Goal: Information Seeking & Learning: Learn about a topic

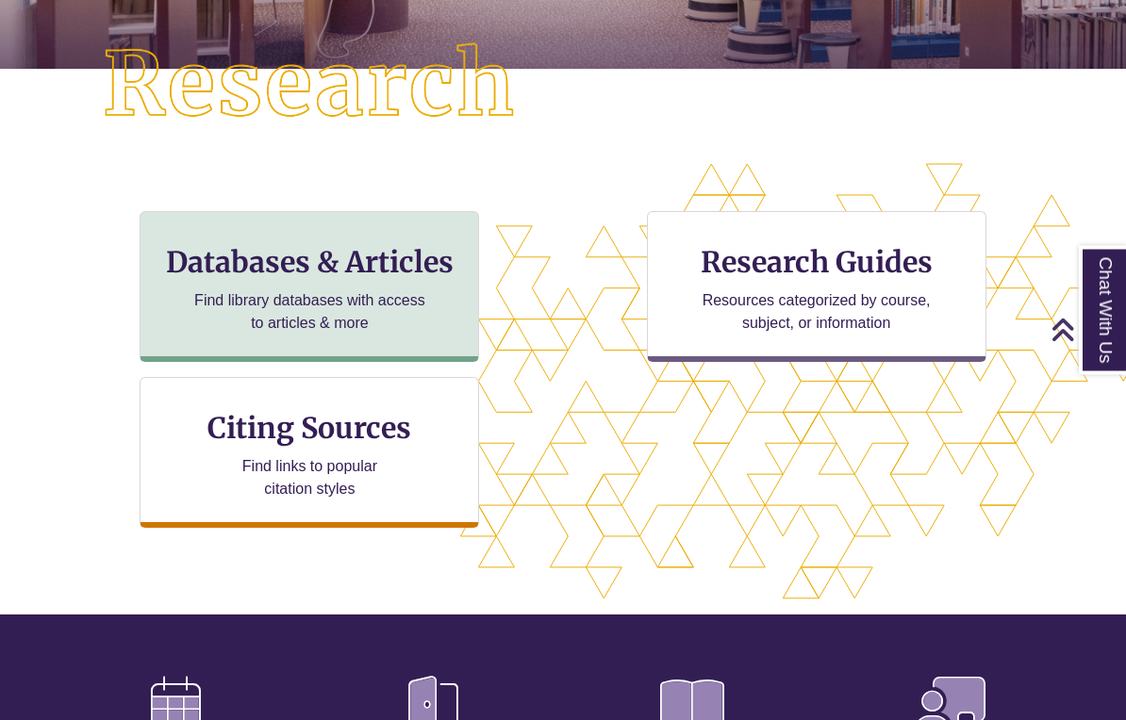
scroll to position [477, 0]
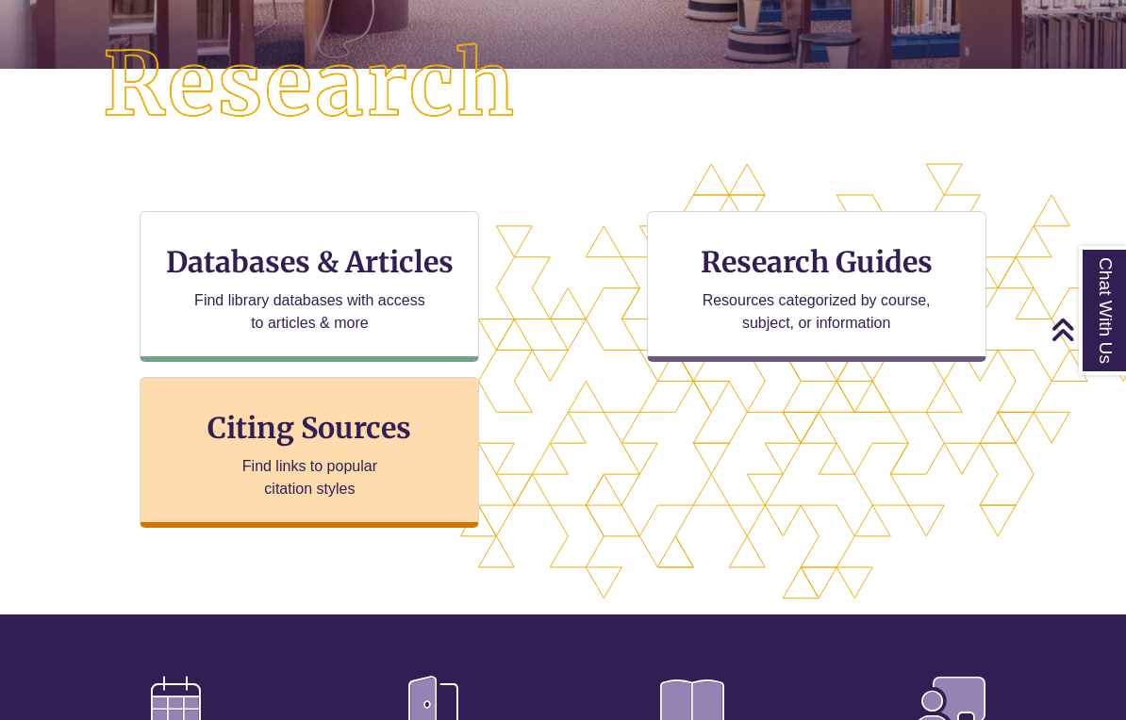
click at [311, 481] on p "Find links to popular citation styles" at bounding box center [310, 477] width 184 height 45
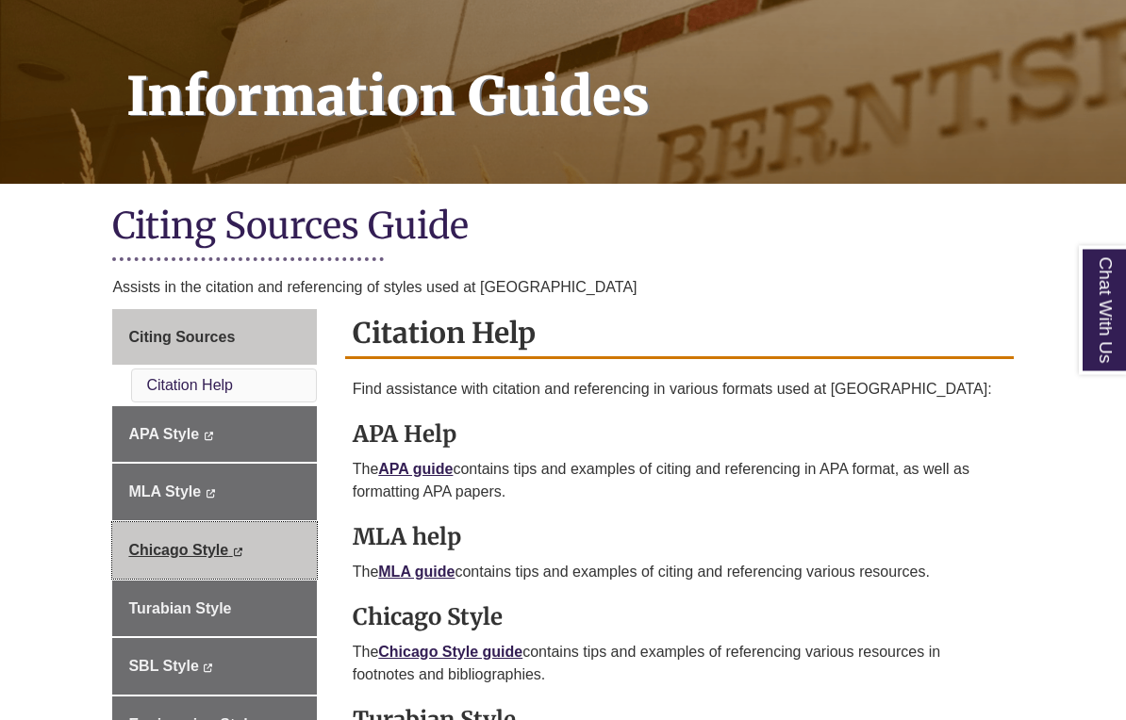
scroll to position [254, 0]
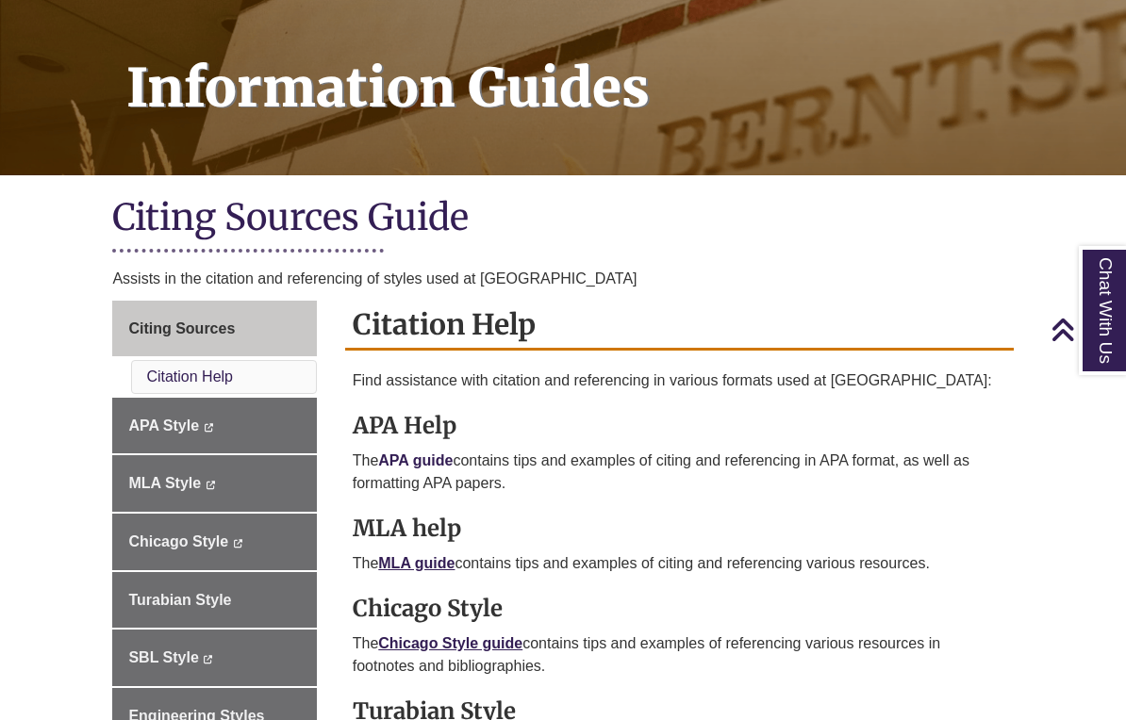
click at [417, 461] on link "APA guide" at bounding box center [415, 461] width 74 height 16
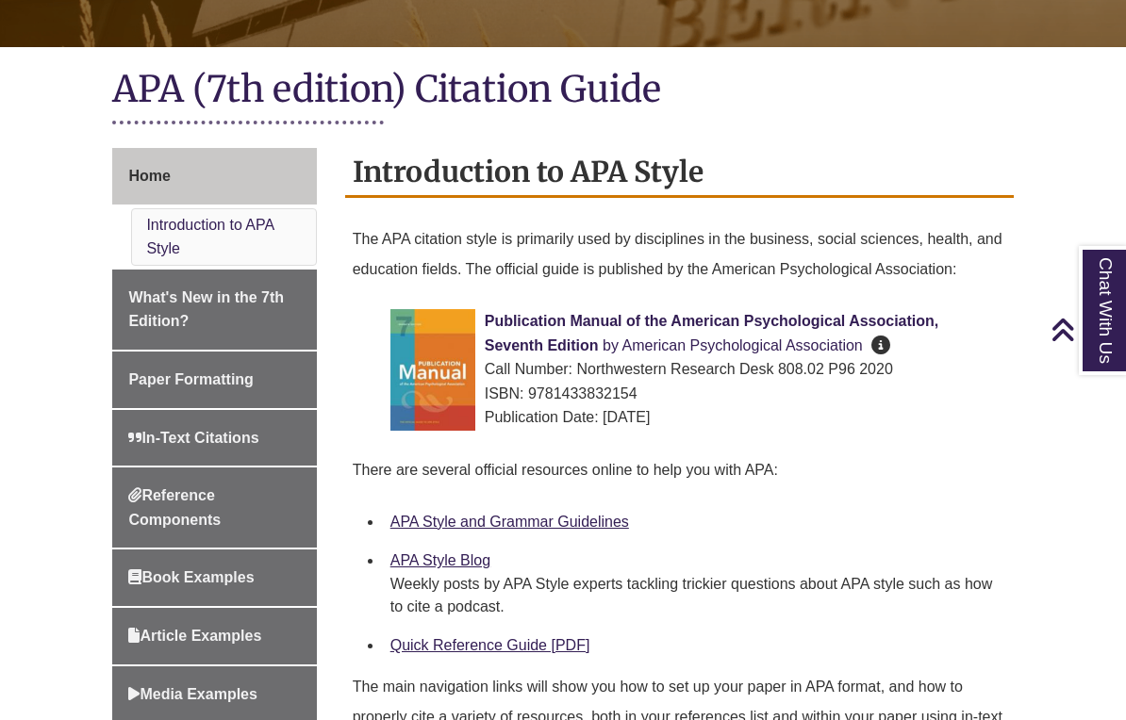
scroll to position [319, 0]
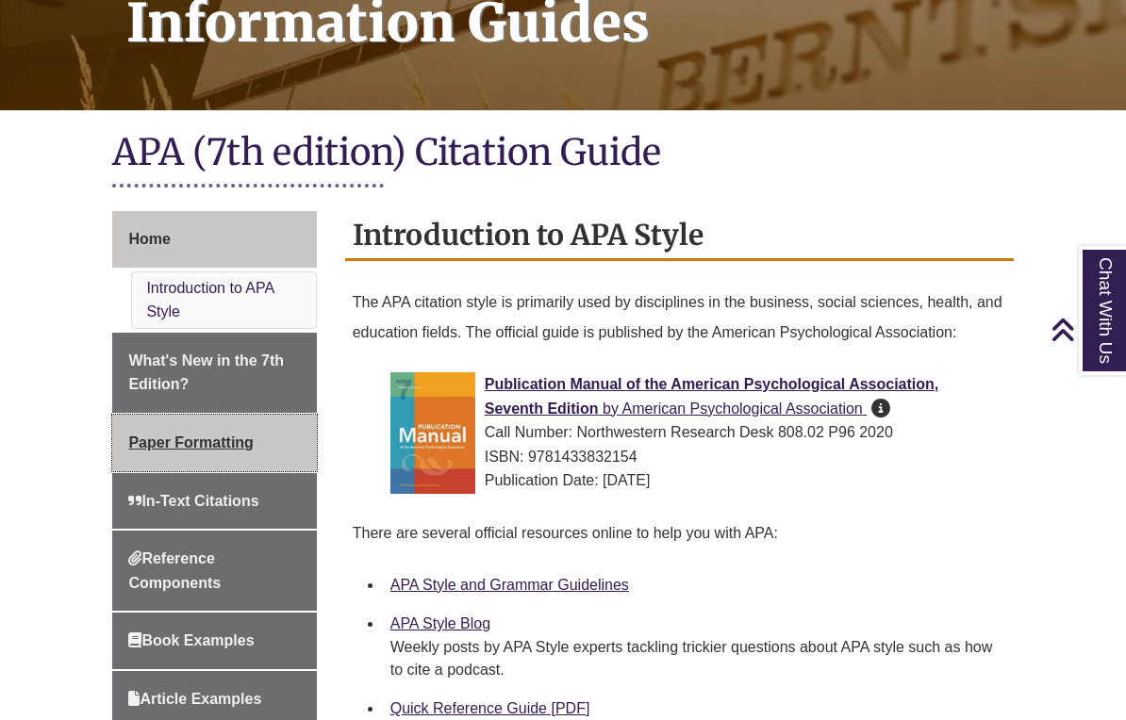
click at [204, 435] on span "Paper Formatting" at bounding box center [190, 443] width 124 height 16
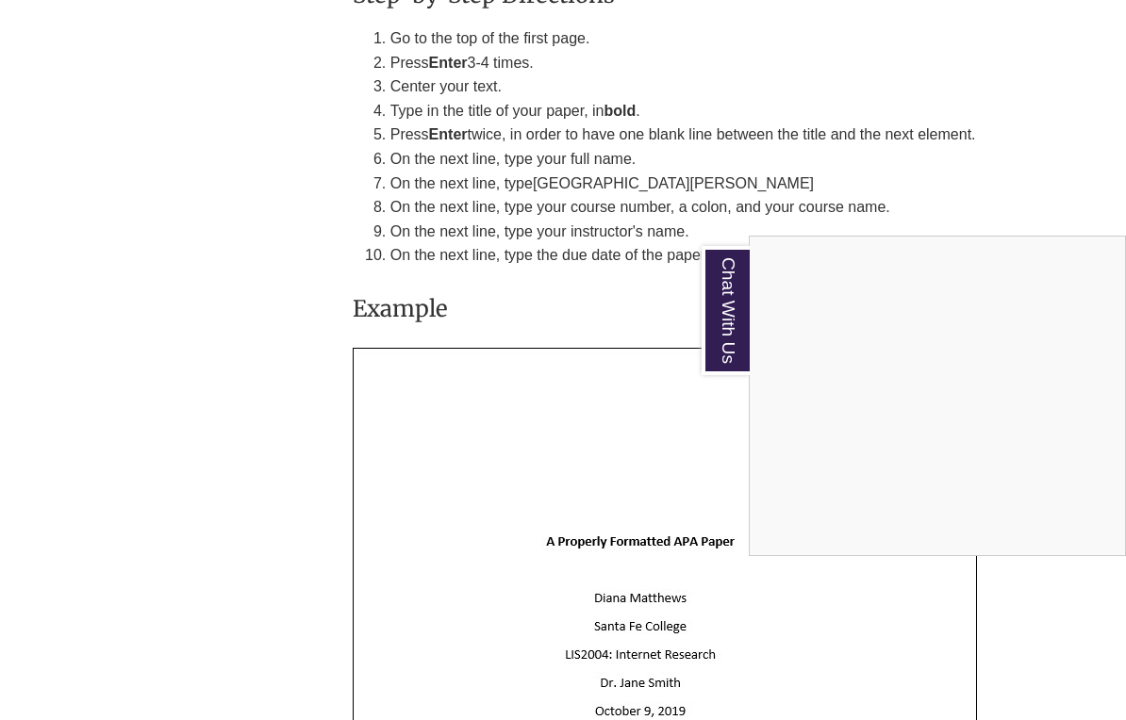
scroll to position [4301, 0]
